Goal: Information Seeking & Learning: Learn about a topic

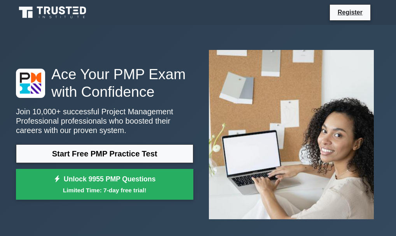
click at [120, 152] on link "Start Free PMP Practice Test" at bounding box center [105, 153] width 178 height 19
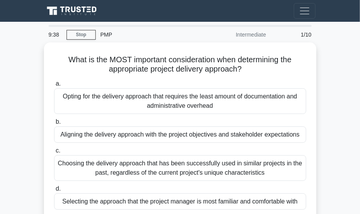
click at [314, 149] on div "What is the MOST important consideration when determining the appropriate proje…" at bounding box center [180, 131] width 273 height 178
click at [106, 34] on div "PMP" at bounding box center [149, 35] width 107 height 16
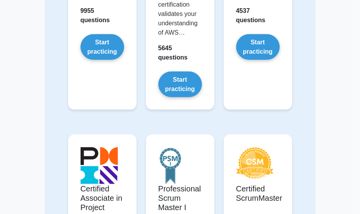
scroll to position [177, 0]
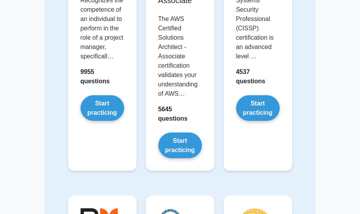
click at [280, 121] on link "Start practicing" at bounding box center [258, 108] width 44 height 26
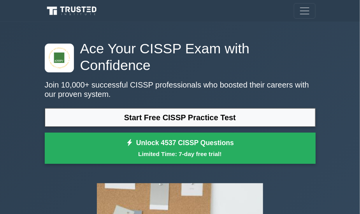
click at [145, 108] on link "Start Free CISSP Practice Test" at bounding box center [180, 117] width 271 height 19
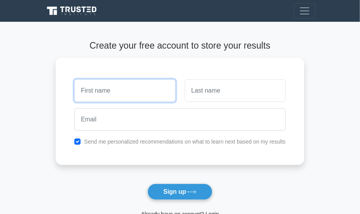
click at [110, 93] on input "text" at bounding box center [124, 90] width 101 height 23
type input "Maryam"
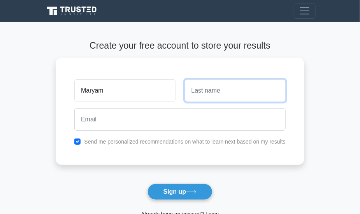
click at [203, 89] on input "text" at bounding box center [235, 90] width 101 height 23
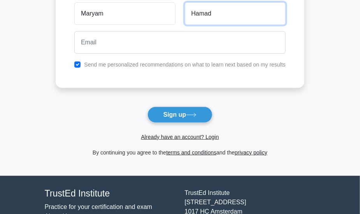
scroll to position [70, 0]
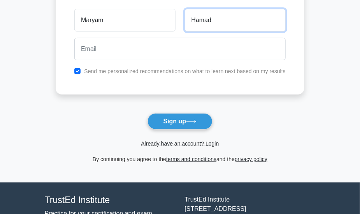
type input "Hamad"
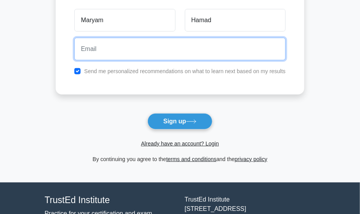
click at [155, 49] on input "email" at bounding box center [179, 49] width 211 height 23
type input "mambonge@gmail.com"
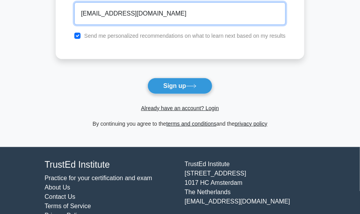
scroll to position [125, 0]
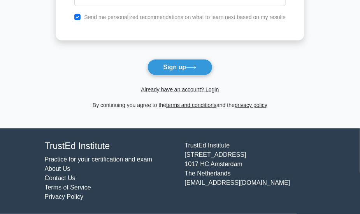
click at [186, 68] on button "Sign up" at bounding box center [180, 67] width 65 height 16
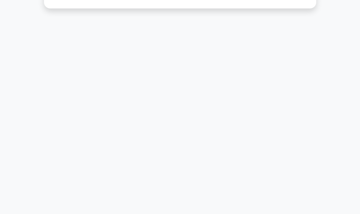
scroll to position [62, 0]
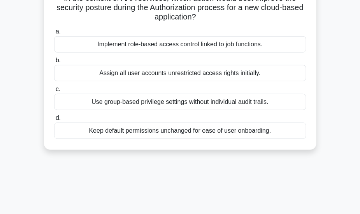
click at [227, 74] on div "Assign all user accounts unrestricted access rights initially." at bounding box center [180, 73] width 252 height 16
click at [54, 63] on input "b. Assign all user accounts unrestricted access rights initially." at bounding box center [54, 60] width 0 height 5
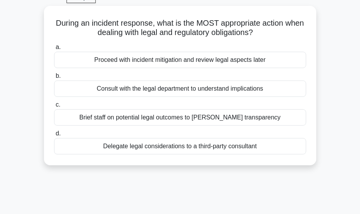
scroll to position [35, 0]
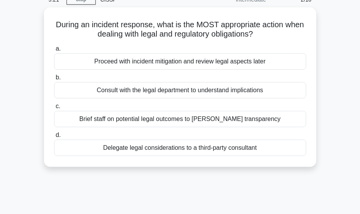
click at [140, 60] on div "Proceed with incident mitigation and review legal aspects later" at bounding box center [180, 61] width 252 height 16
click at [54, 51] on input "a. Proceed with incident mitigation and review legal aspects later" at bounding box center [54, 48] width 0 height 5
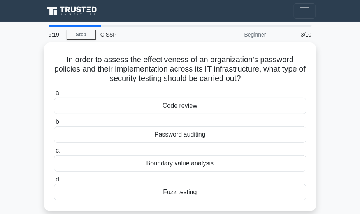
scroll to position [70, 0]
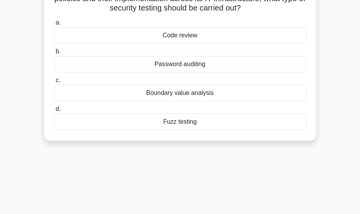
click at [180, 36] on div "Code review" at bounding box center [180, 35] width 252 height 16
click at [54, 25] on input "a. Code review" at bounding box center [54, 22] width 0 height 5
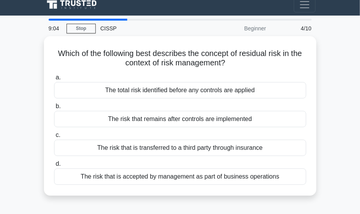
scroll to position [0, 0]
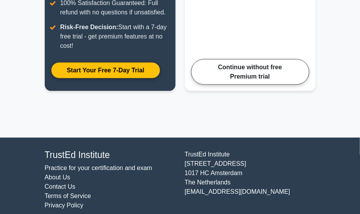
scroll to position [260, 0]
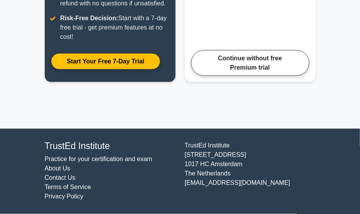
click at [250, 60] on link "Continue without free Premium trial" at bounding box center [250, 63] width 118 height 26
